Goal: Task Accomplishment & Management: Manage account settings

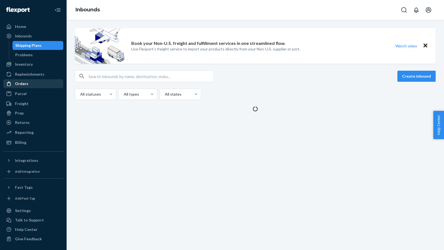
click at [21, 80] on div "Orders" at bounding box center [33, 84] width 59 height 8
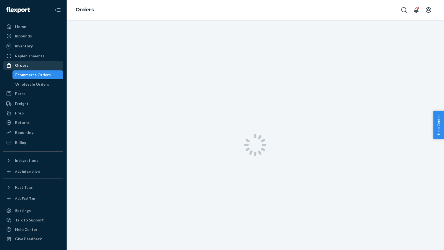
click at [20, 65] on div "Orders" at bounding box center [21, 66] width 13 height 6
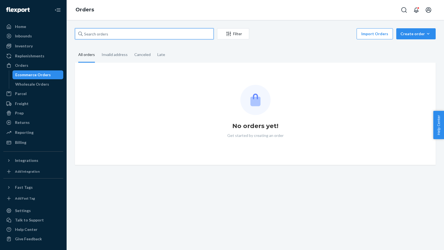
click at [89, 33] on input "text" at bounding box center [144, 33] width 139 height 11
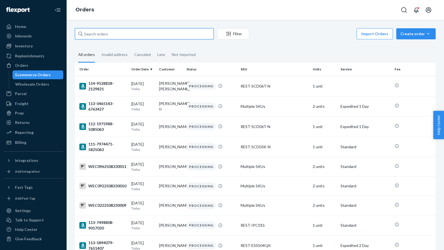
paste input "US25343955"
type input "US25343955"
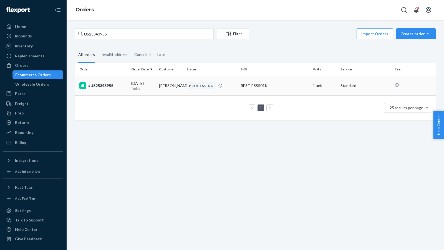
click at [102, 85] on div "#US25343955" at bounding box center [102, 85] width 47 height 7
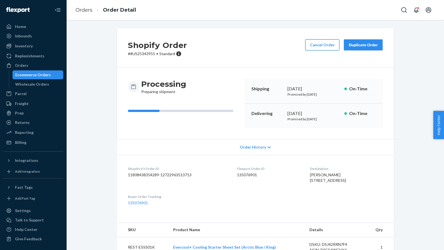
click at [323, 47] on button "Cancel Order" at bounding box center [322, 44] width 34 height 11
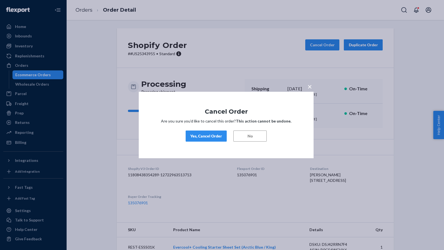
click at [193, 132] on button "Yes, Cancel Order" at bounding box center [205, 136] width 41 height 11
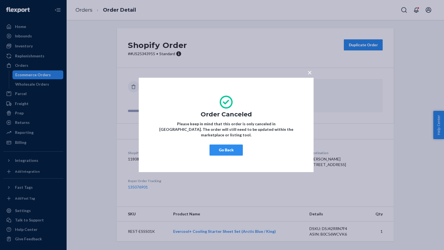
click at [220, 150] on button "Go Back" at bounding box center [225, 150] width 33 height 11
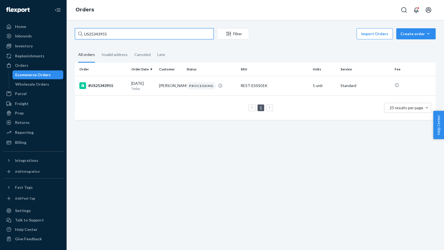
click at [130, 32] on input "US25343955" at bounding box center [144, 33] width 139 height 11
paste input "4001"
type input "US25344001"
click at [100, 86] on div "#US25344001" at bounding box center [102, 85] width 47 height 7
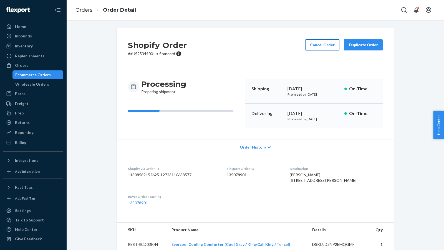
click at [317, 45] on button "Cancel Order" at bounding box center [322, 44] width 34 height 11
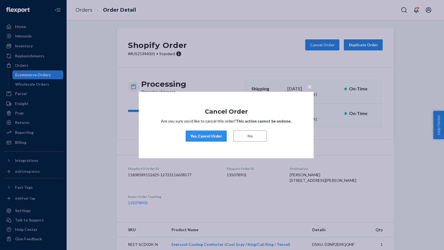
click at [212, 139] on div "Yes, Cancel Order" at bounding box center [206, 136] width 32 height 6
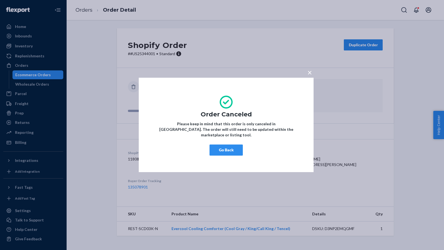
click at [215, 146] on button "Go Back" at bounding box center [225, 150] width 33 height 11
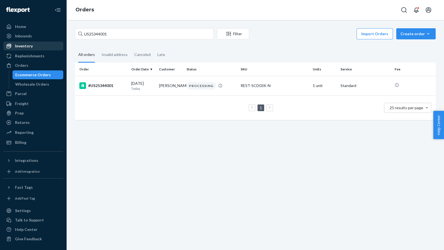
click at [22, 47] on div "Inventory" at bounding box center [24, 46] width 18 height 6
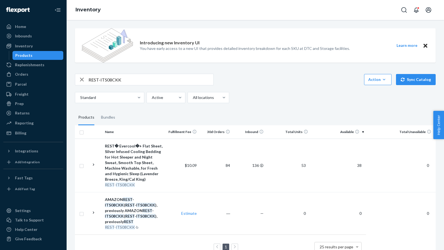
click at [126, 82] on input "REST-ITS08CKK" at bounding box center [150, 79] width 125 height 11
paste input "6FQD"
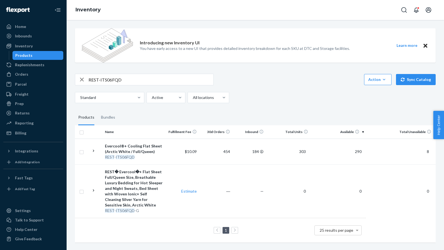
click at [132, 75] on input "REST-ITS06FQD" at bounding box center [150, 79] width 125 height 11
paste input "FS08QK"
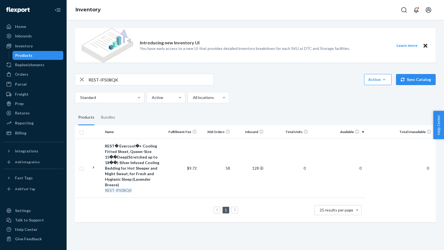
click at [139, 75] on input "REST-IFS08QK" at bounding box center [150, 79] width 125 height 11
paste input "T"
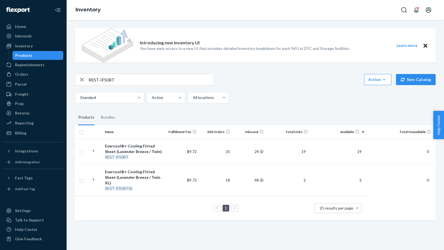
click at [133, 80] on input "REST-IFS08T" at bounding box center [150, 79] width 125 height 11
paste input "SCD08K-N"
type input "REST-SCD08K-N"
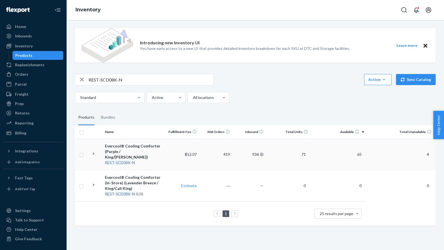
click at [358, 152] on span "65" at bounding box center [359, 154] width 9 height 5
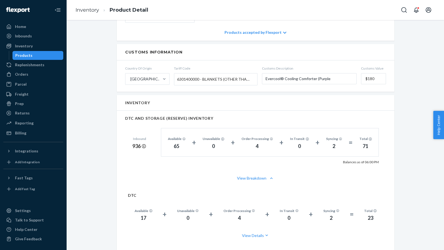
scroll to position [307, 0]
click at [20, 47] on div "Inventory" at bounding box center [24, 46] width 18 height 6
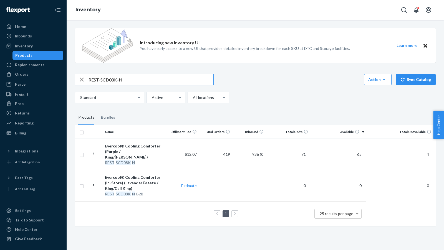
click at [131, 79] on input "REST-SCD08K-N" at bounding box center [150, 79] width 125 height 11
type input "REST-IFS08QK"
